Goal: Find specific page/section: Find specific page/section

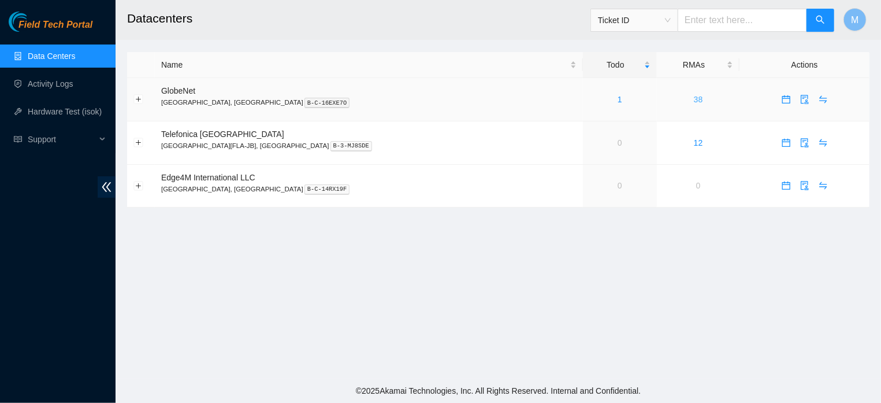
click at [694, 99] on link "38" at bounding box center [698, 99] width 9 height 9
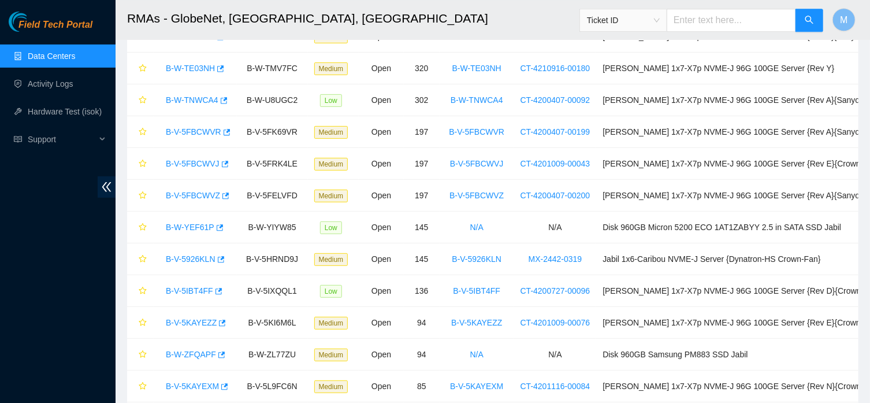
scroll to position [890, 0]
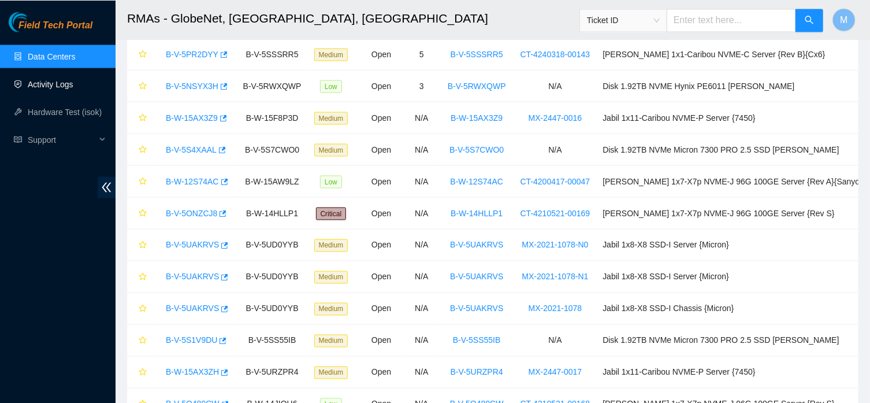
click at [46, 85] on link "Activity Logs" at bounding box center [51, 83] width 46 height 9
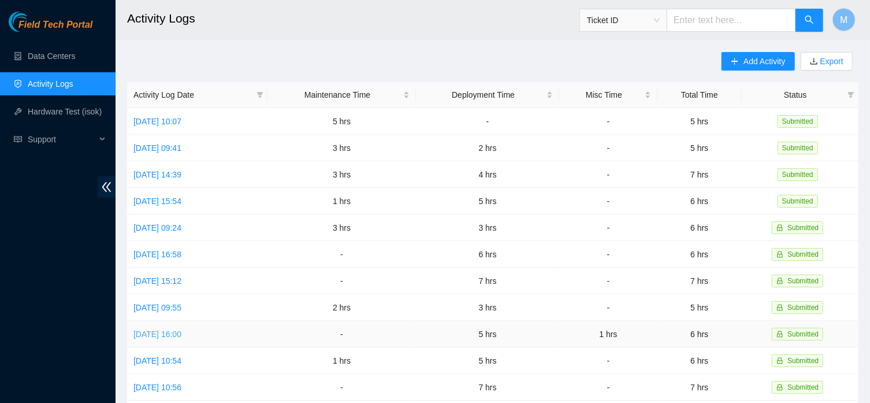
click at [181, 330] on link "[DATE] 16:00" at bounding box center [157, 333] width 48 height 9
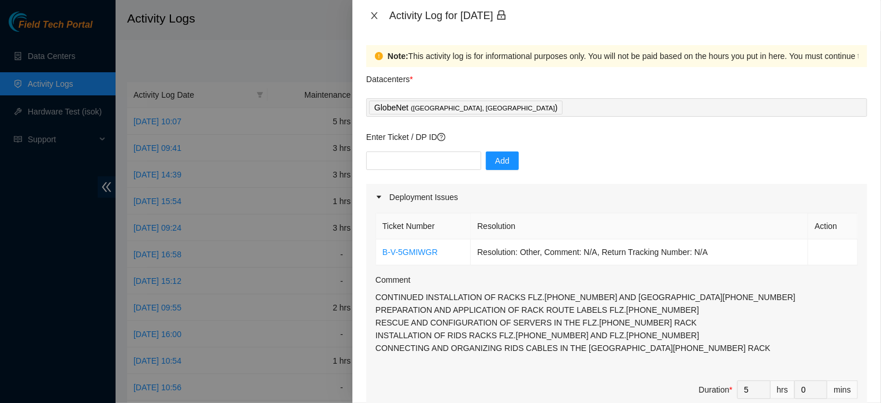
click at [374, 15] on icon "close" at bounding box center [374, 15] width 6 height 7
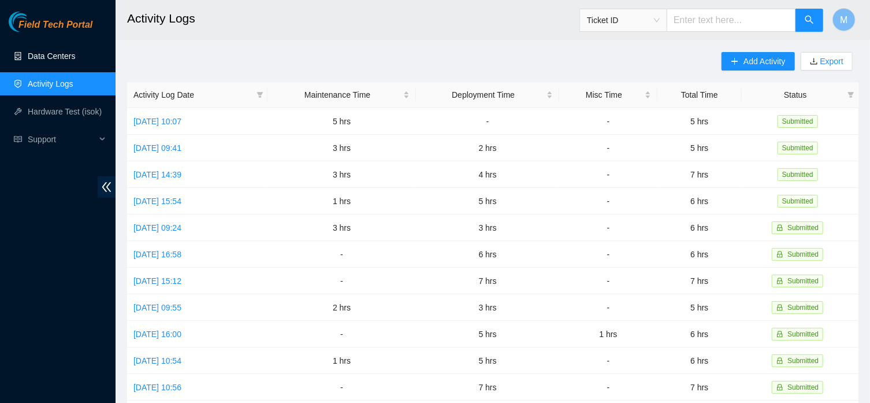
click at [66, 54] on link "Data Centers" at bounding box center [51, 55] width 47 height 9
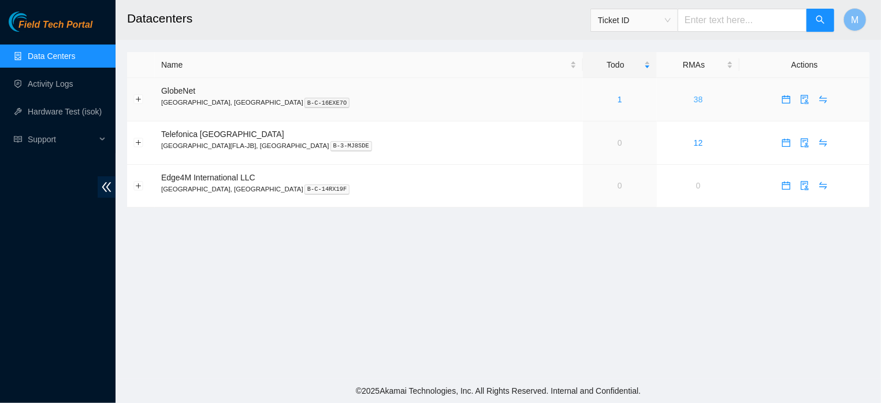
click at [694, 103] on link "38" at bounding box center [698, 99] width 9 height 9
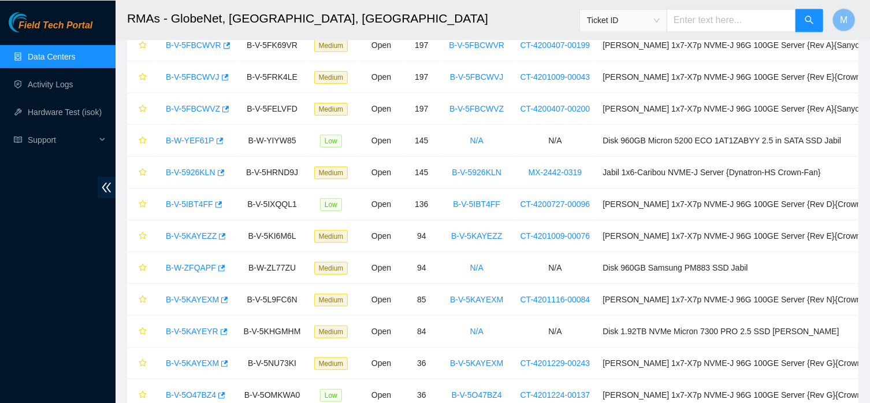
scroll to position [941, 0]
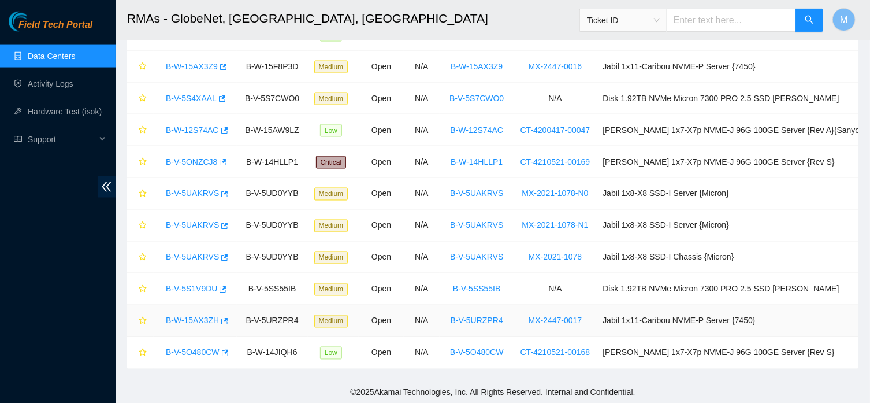
click at [192, 322] on link "B-W-15AX3ZH" at bounding box center [192, 320] width 53 height 9
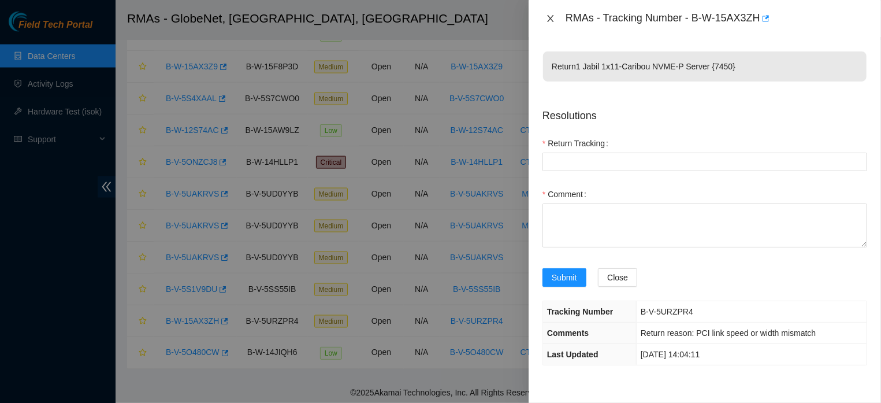
click at [546, 17] on icon "close" at bounding box center [550, 18] width 9 height 9
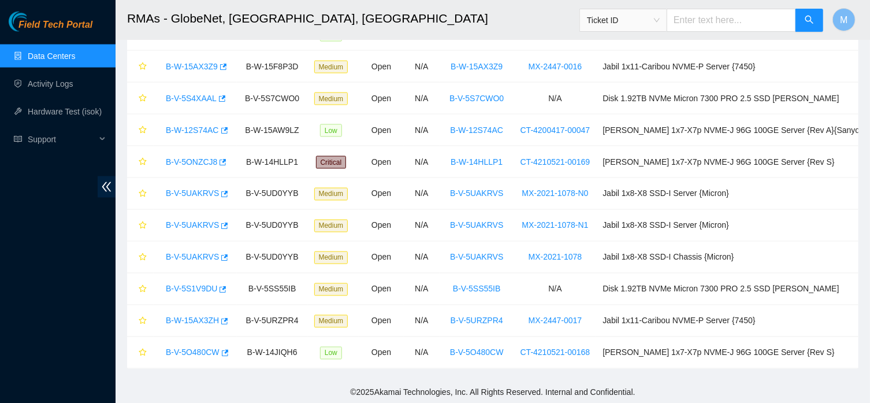
click at [61, 55] on link "Data Centers" at bounding box center [51, 55] width 47 height 9
